Goal: Use online tool/utility

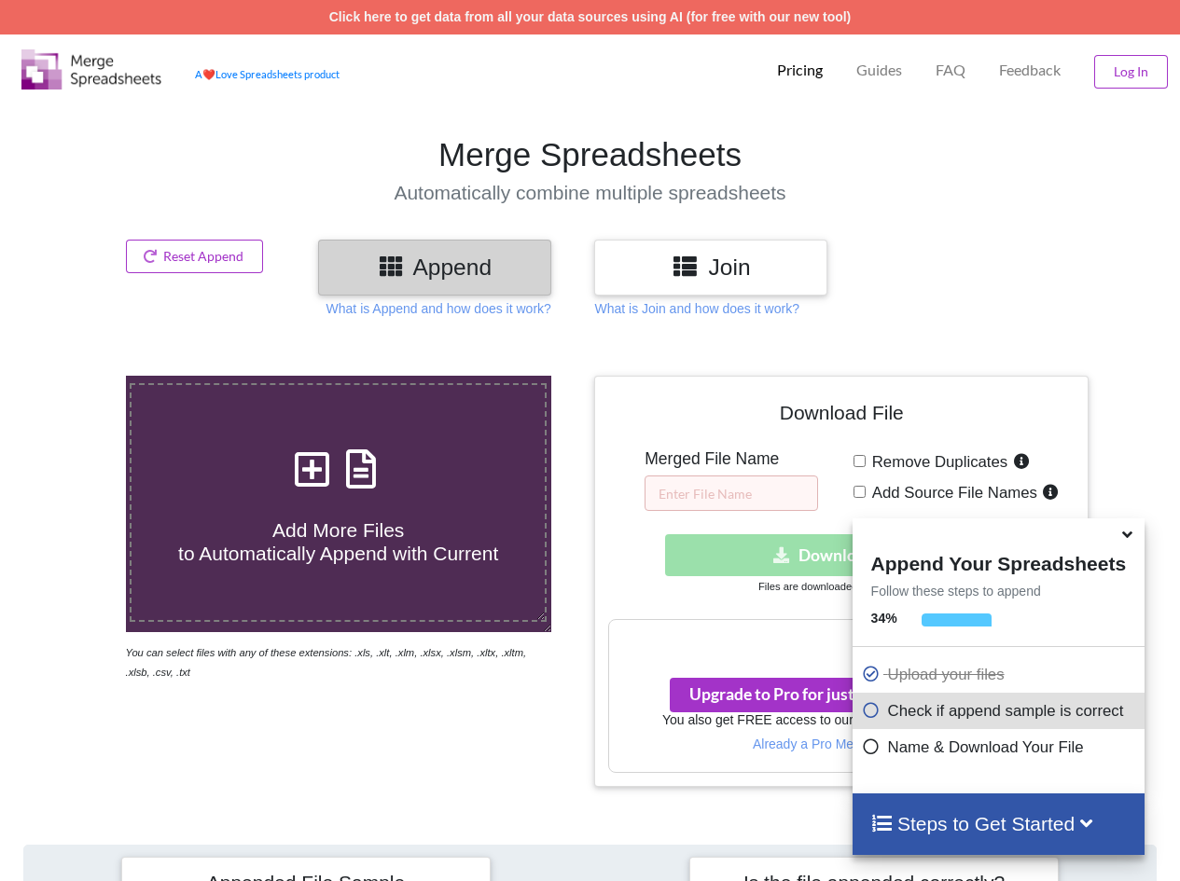
scroll to position [844, 0]
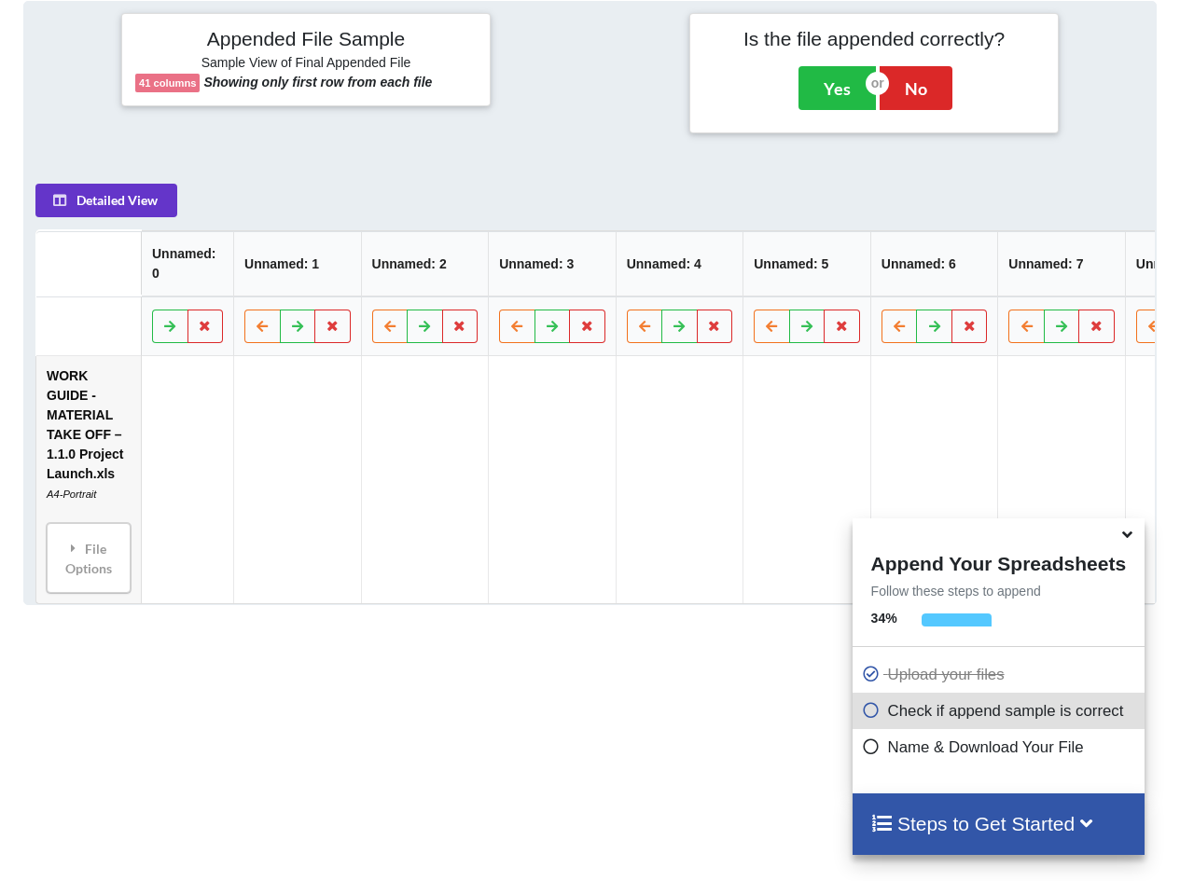
click at [201, 282] on th "Unnamed: 0" at bounding box center [187, 263] width 92 height 65
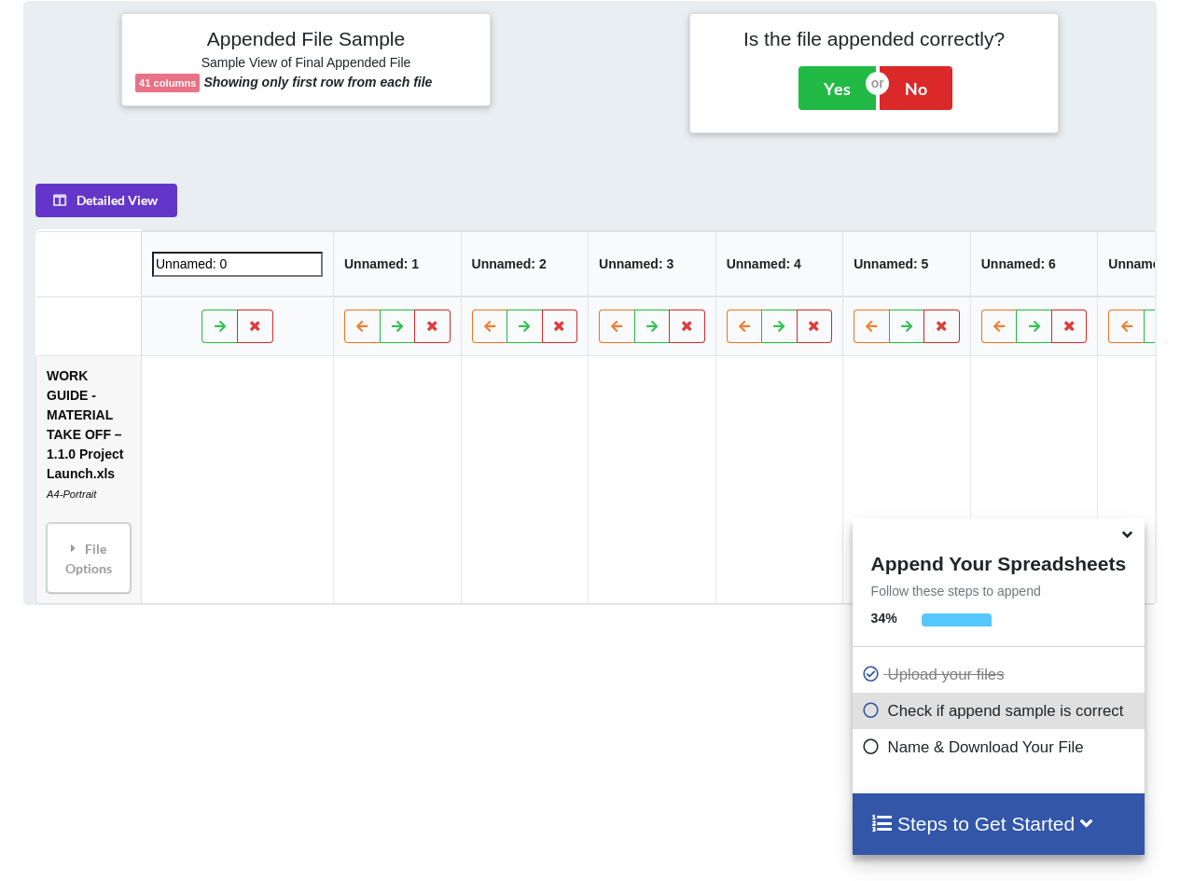
click at [265, 272] on input "Unnamed: 0" at bounding box center [237, 263] width 171 height 25
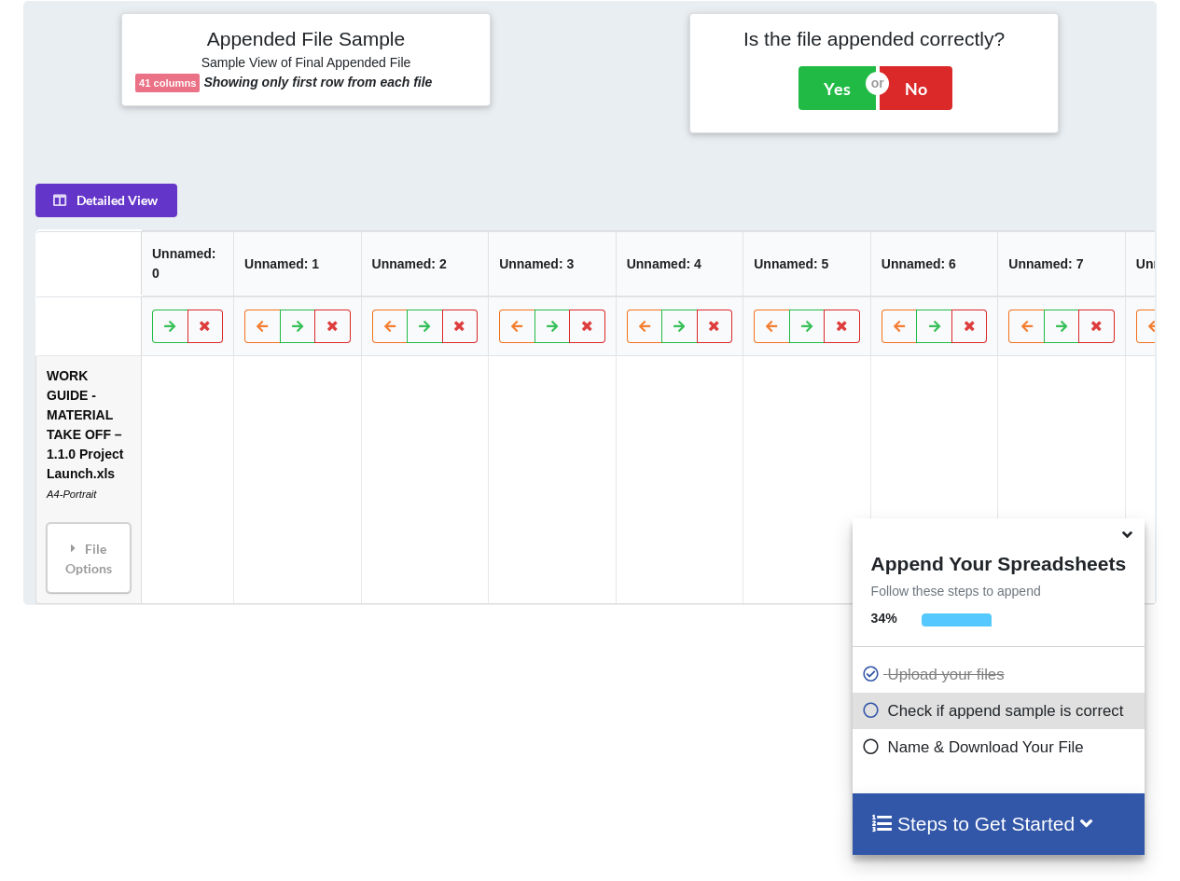
drag, startPoint x: 478, startPoint y: 520, endPoint x: 418, endPoint y: 607, distance: 106.1
click at [478, 520] on td at bounding box center [425, 479] width 128 height 247
click at [401, 645] on div "Add More Files to Automatically Append with Current You can select files with a…" at bounding box center [590, 201] width 1180 height 1417
click at [63, 446] on td "WORK GUIDE - MATERIAL TAKE OFF – 1.1.0 Project Launch.xls A4-Portrait File Opti…" at bounding box center [88, 479] width 104 height 247
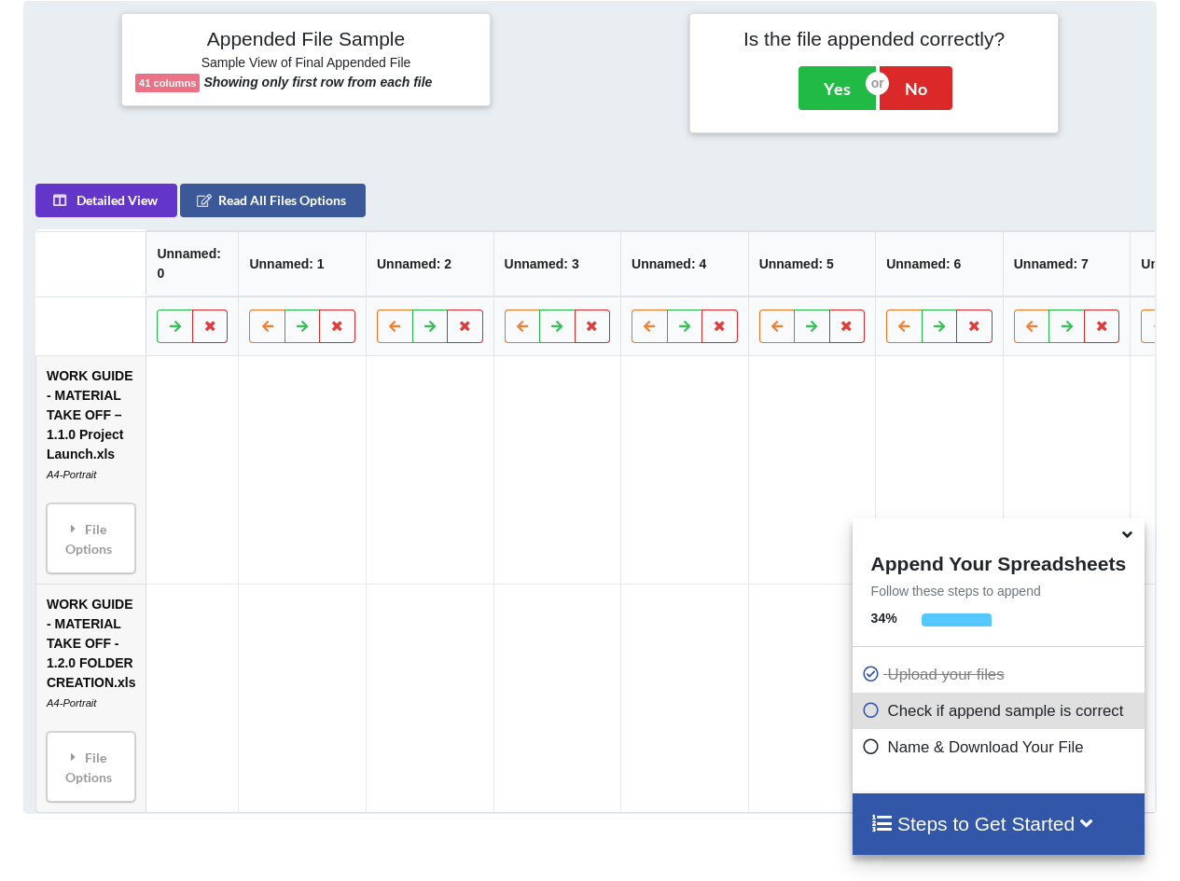
click at [868, 715] on icon at bounding box center [871, 708] width 19 height 16
click at [869, 747] on icon at bounding box center [871, 744] width 19 height 16
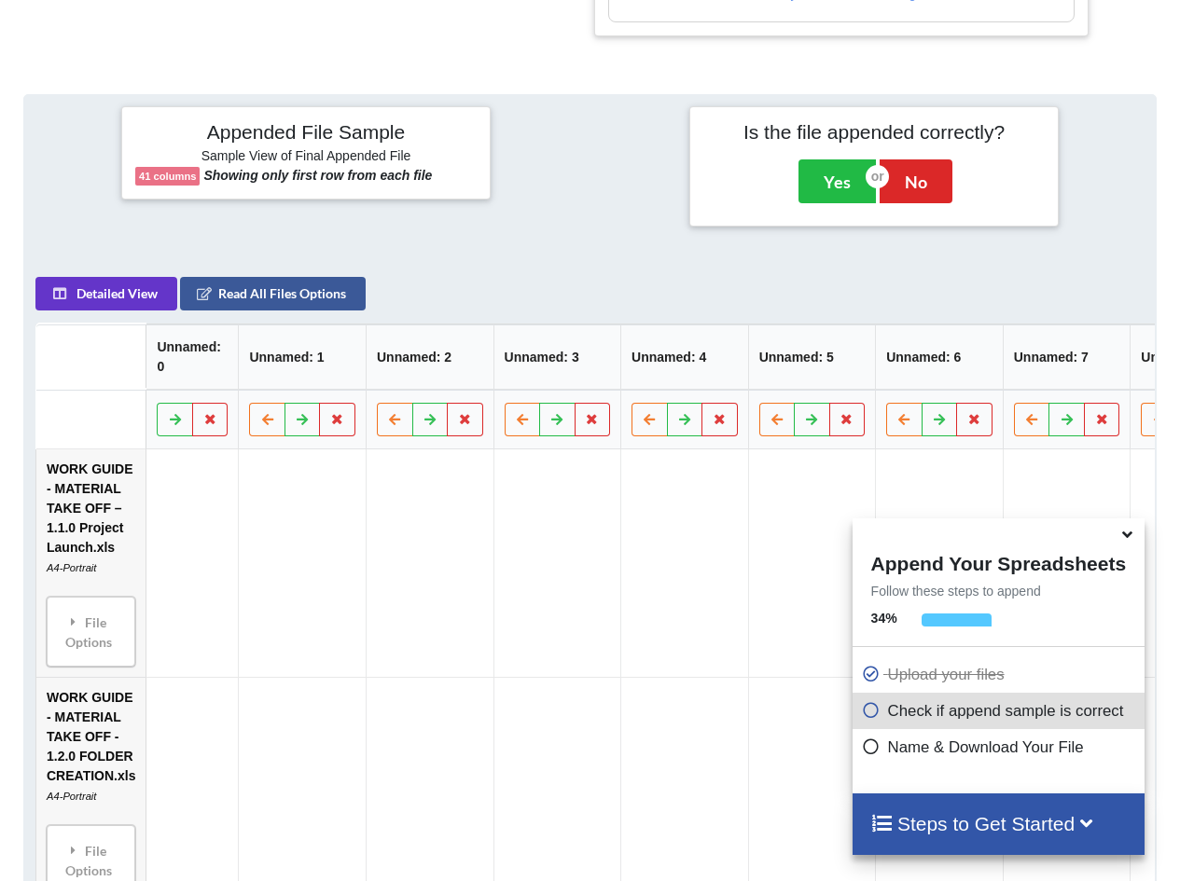
scroll to position [658, 0]
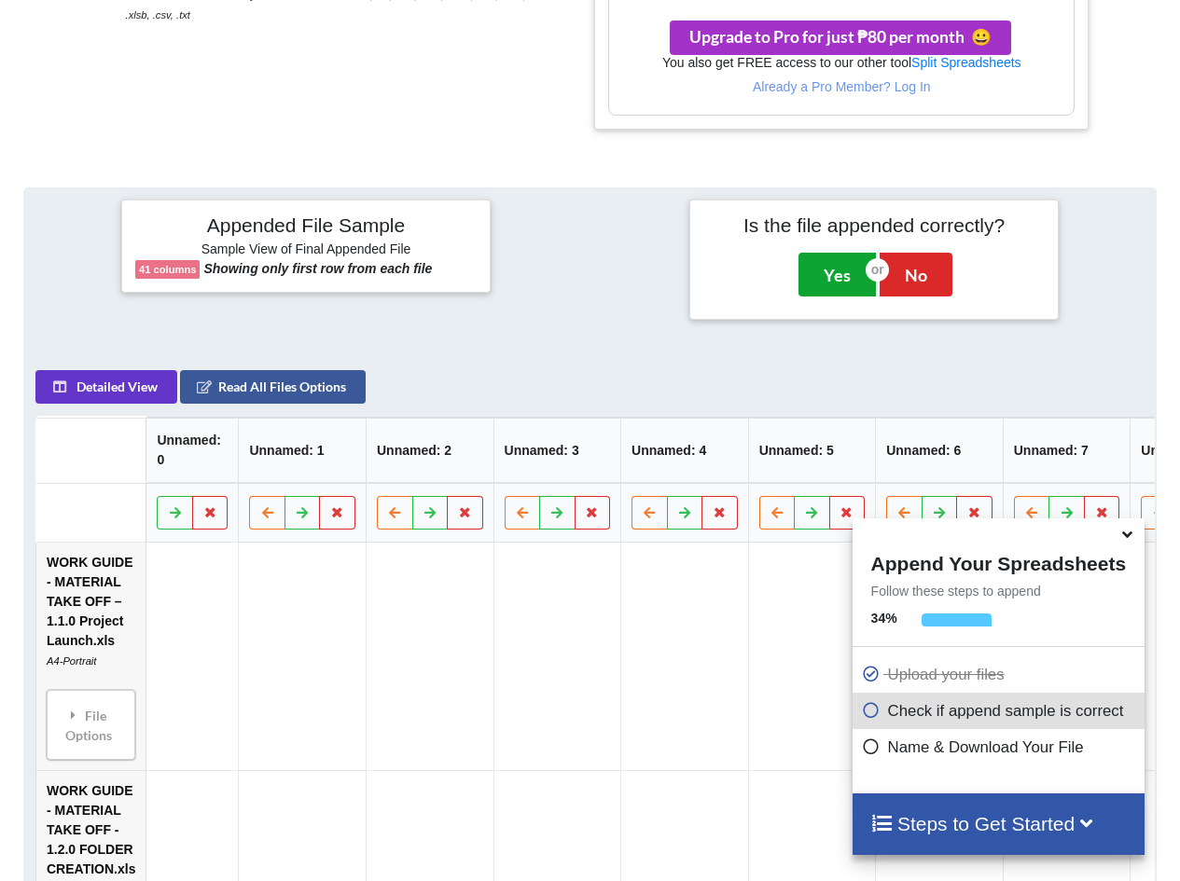
click at [841, 270] on button "Yes" at bounding box center [836, 274] width 77 height 43
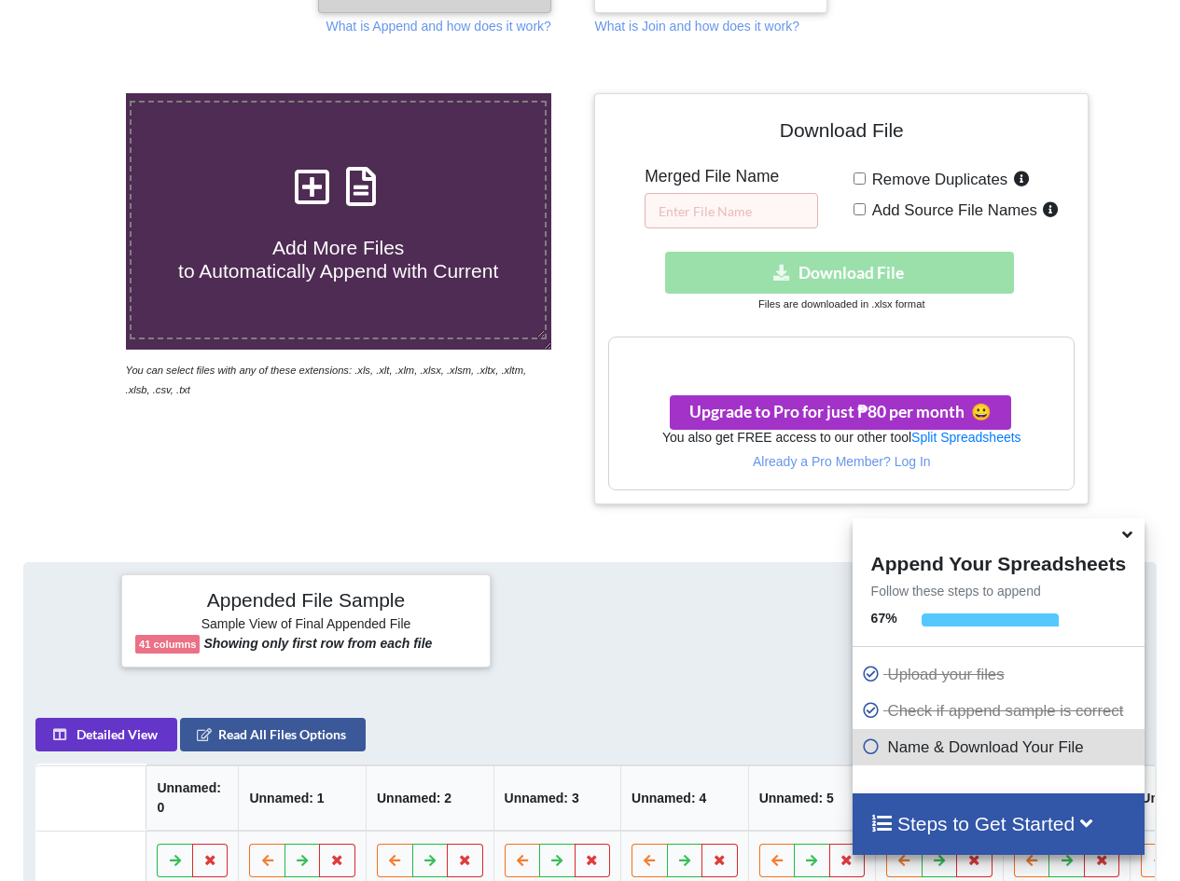
scroll to position [96, 0]
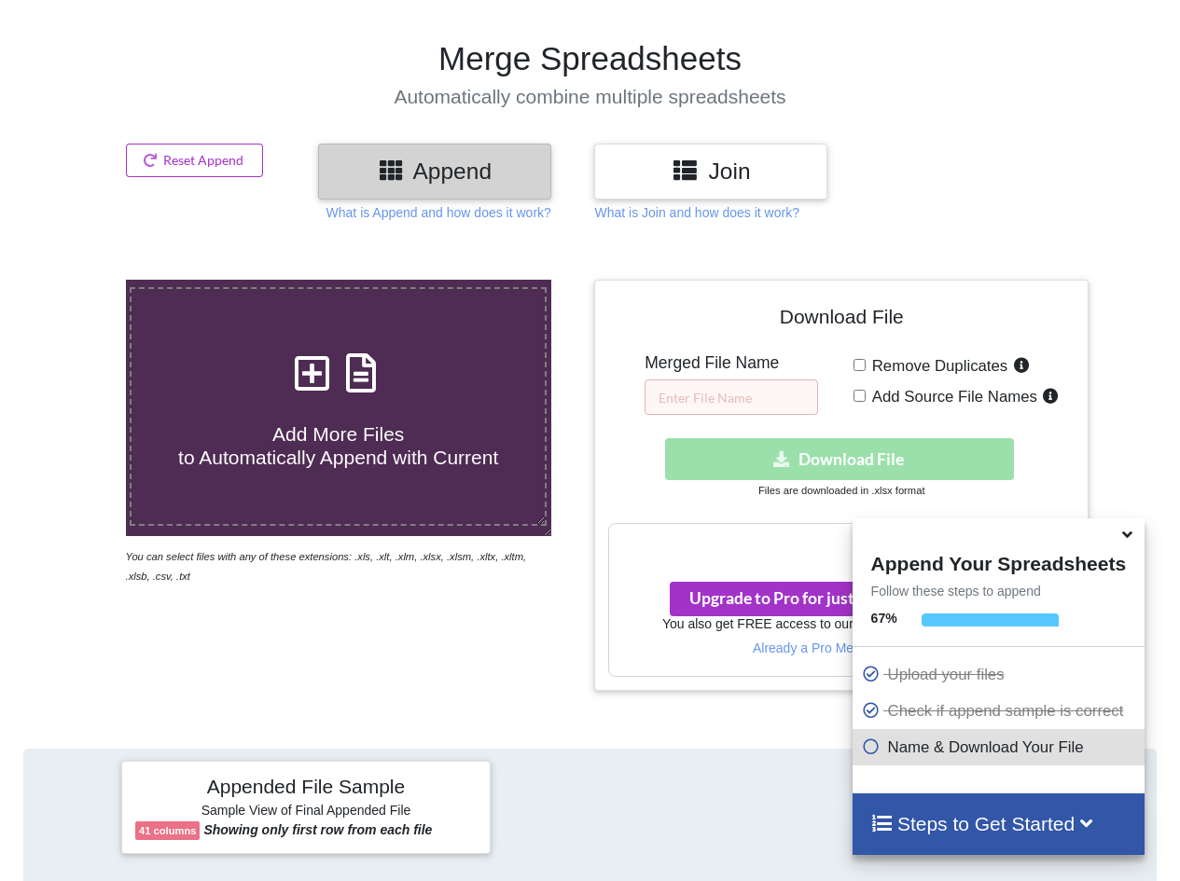
click at [906, 367] on span "Remove Duplicates" at bounding box center [937, 366] width 143 height 18
click at [866, 367] on input "Remove Duplicates" at bounding box center [859, 365] width 12 height 12
click at [901, 364] on span "Remove Duplicates" at bounding box center [937, 366] width 143 height 18
click at [866, 364] on input "Remove Duplicates" at bounding box center [859, 365] width 12 height 12
checkbox input "false"
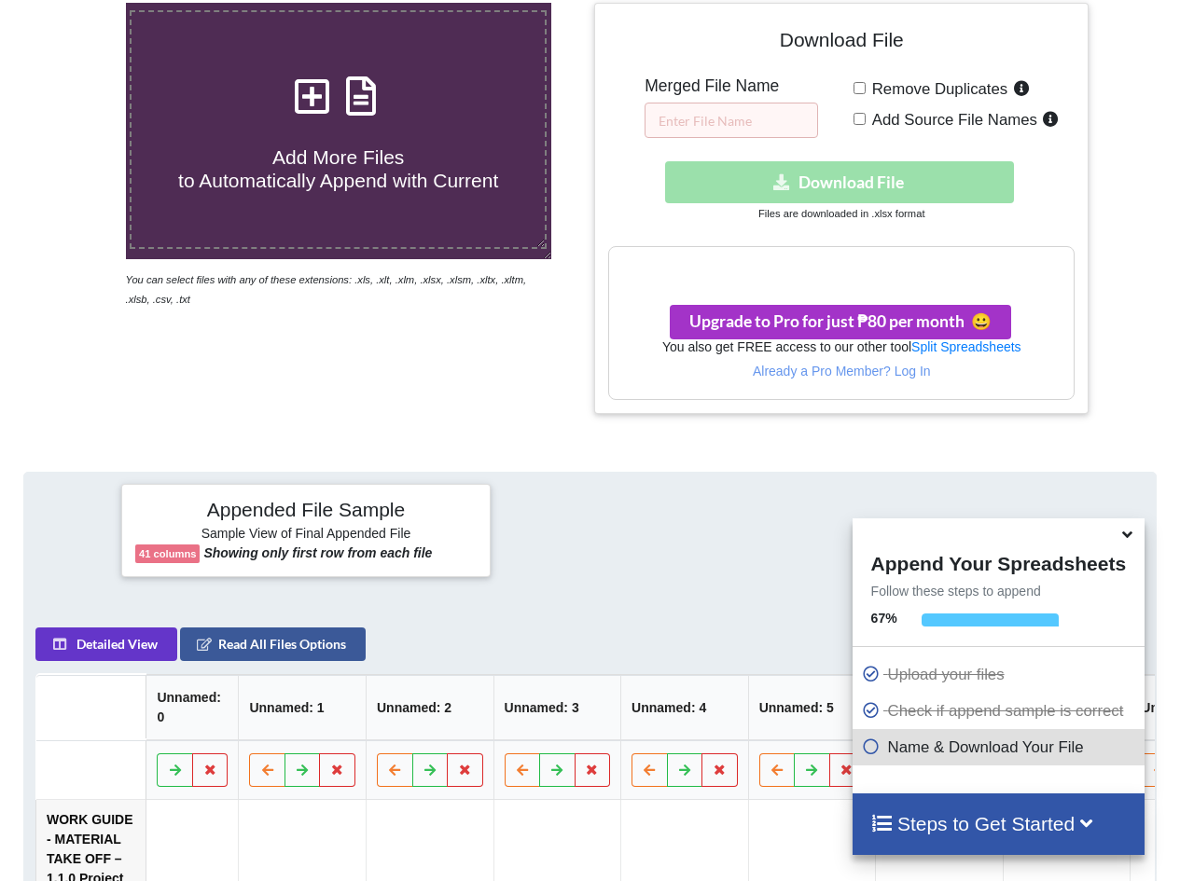
scroll to position [466, 0]
